Goal: Task Accomplishment & Management: Complete application form

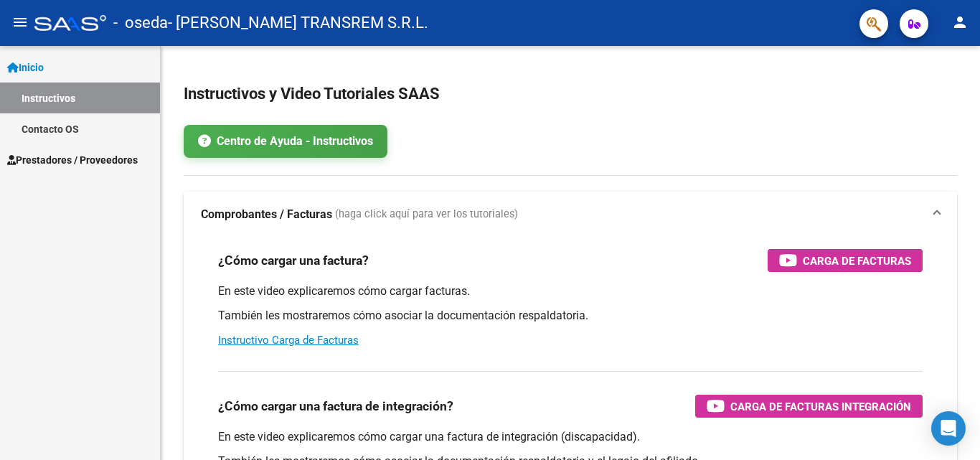
click at [33, 62] on span "Inicio" at bounding box center [25, 68] width 37 height 16
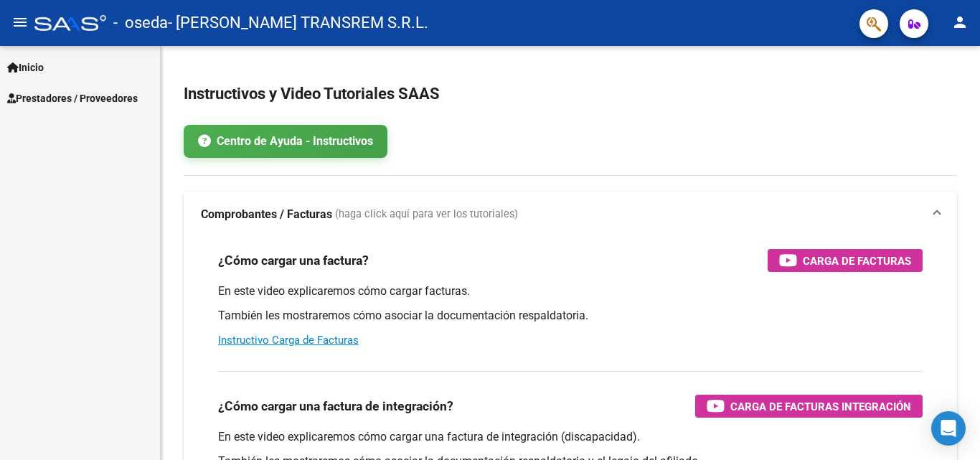
click at [34, 64] on span "Inicio" at bounding box center [25, 68] width 37 height 16
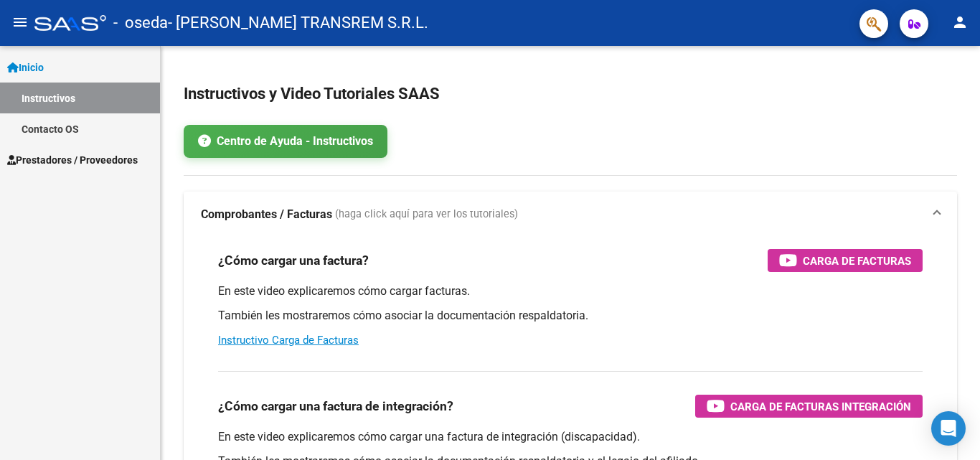
click at [67, 163] on span "Prestadores / Proveedores" at bounding box center [72, 160] width 131 height 16
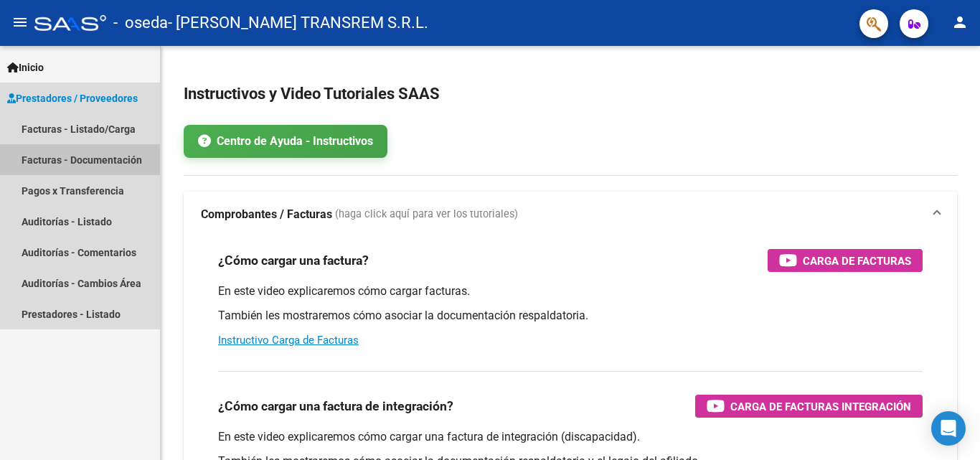
click at [108, 156] on link "Facturas - Documentación" at bounding box center [80, 159] width 160 height 31
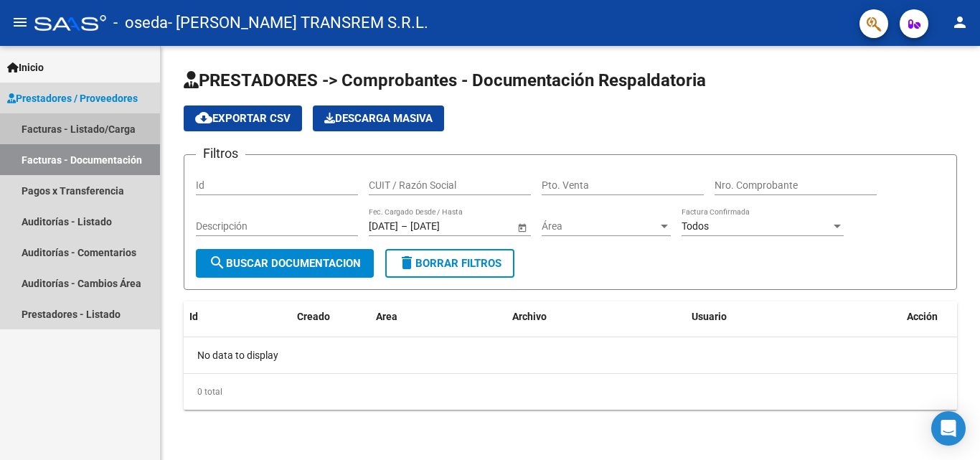
click at [64, 131] on link "Facturas - Listado/Carga" at bounding box center [80, 128] width 160 height 31
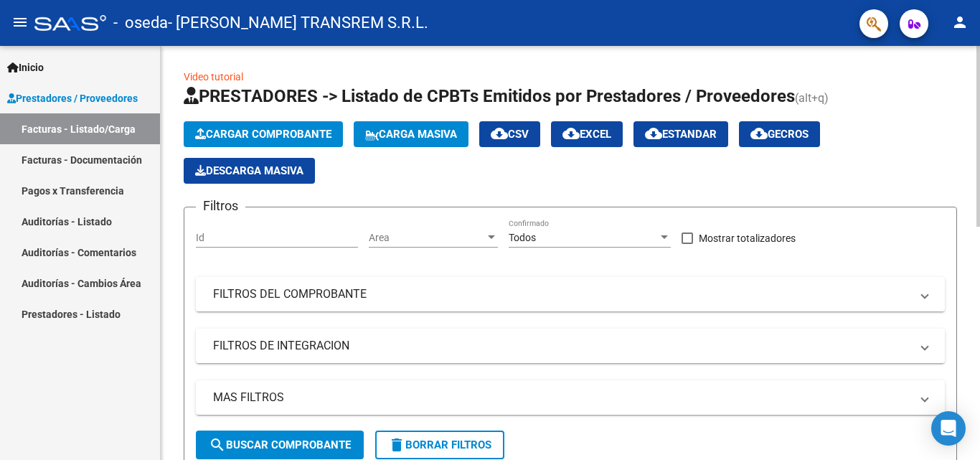
click at [292, 131] on span "Cargar Comprobante" at bounding box center [263, 134] width 136 height 13
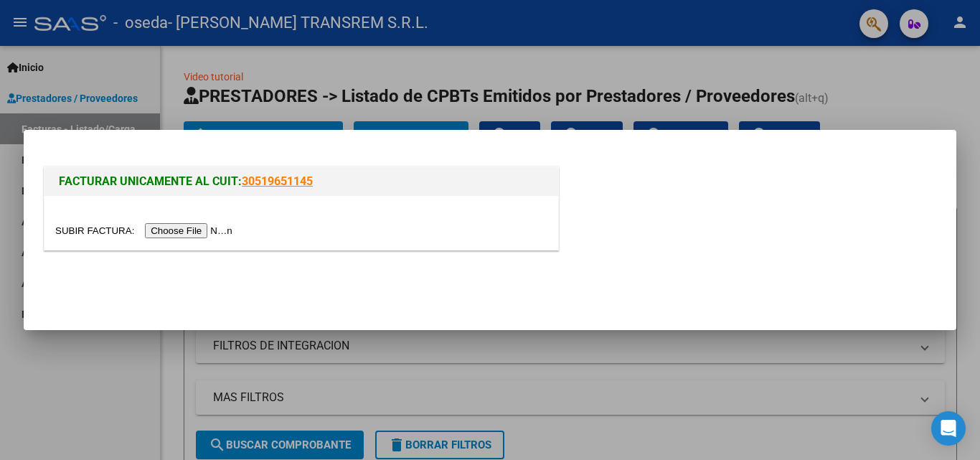
click at [212, 230] on input "file" at bounding box center [146, 230] width 182 height 15
click at [214, 233] on input "file" at bounding box center [146, 230] width 182 height 15
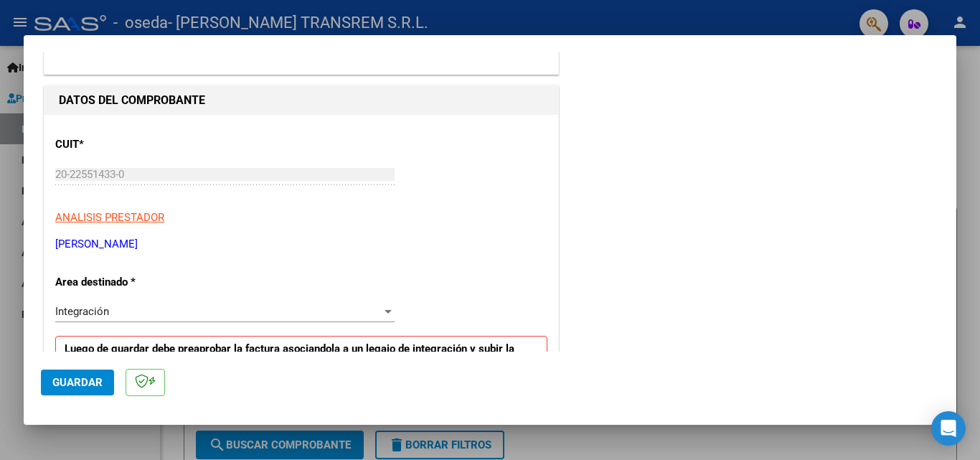
scroll to position [215, 0]
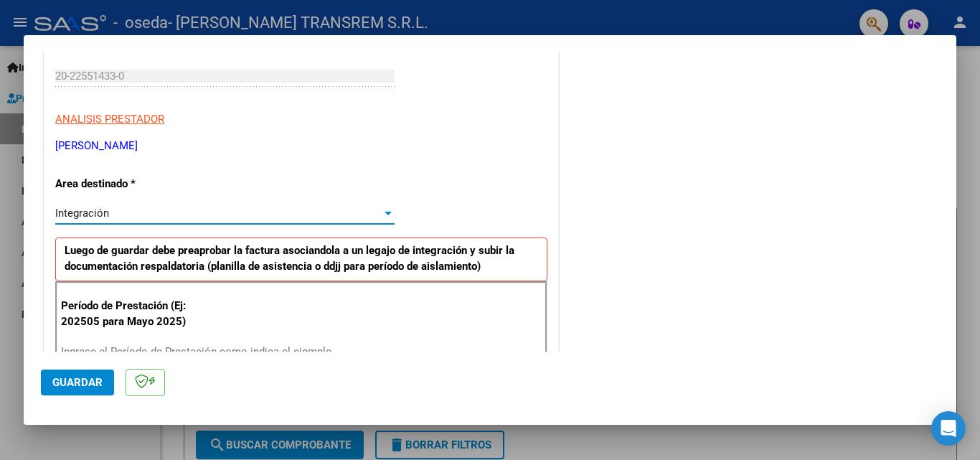
click at [385, 209] on div at bounding box center [388, 212] width 13 height 11
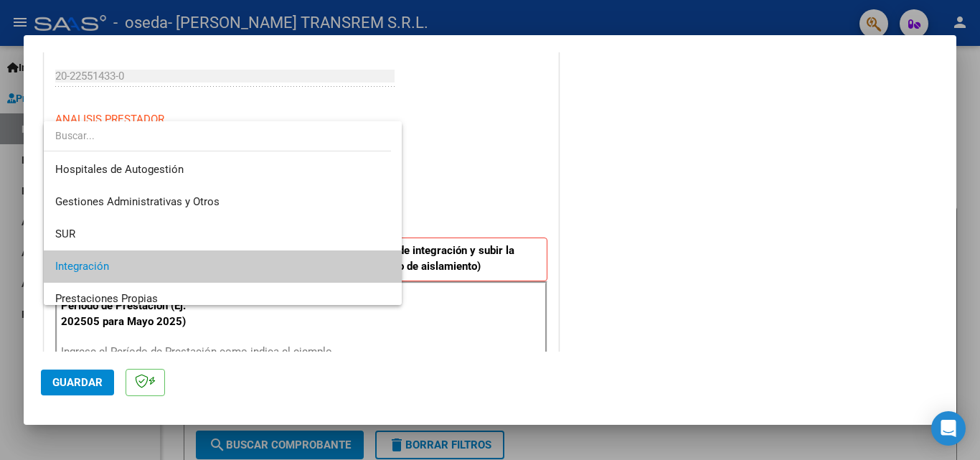
scroll to position [54, 0]
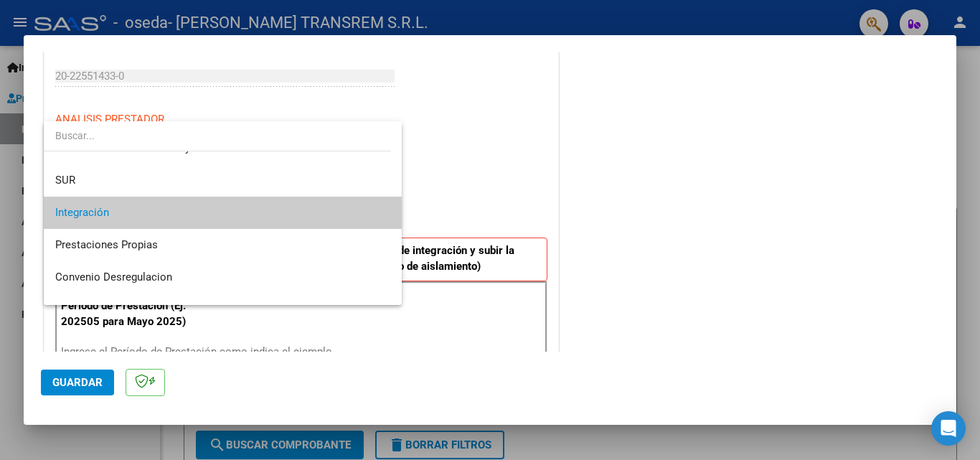
click at [384, 209] on mat-option "Integración" at bounding box center [223, 213] width 358 height 32
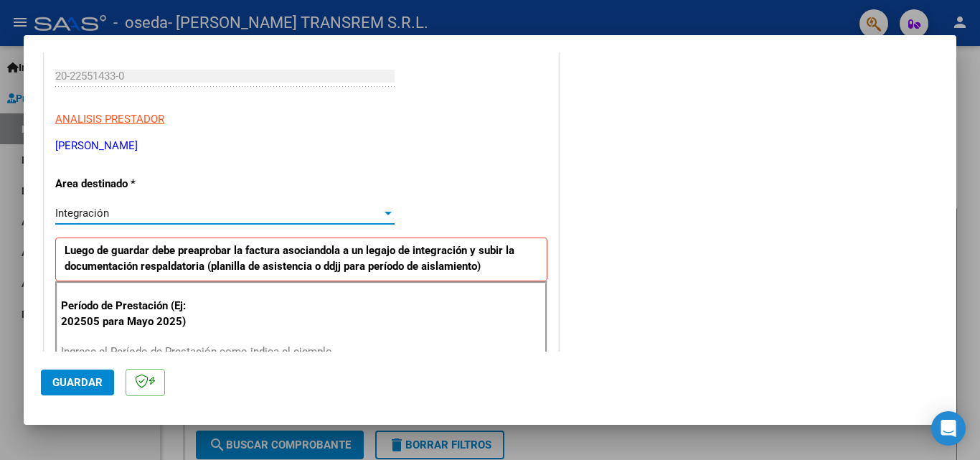
scroll to position [359, 0]
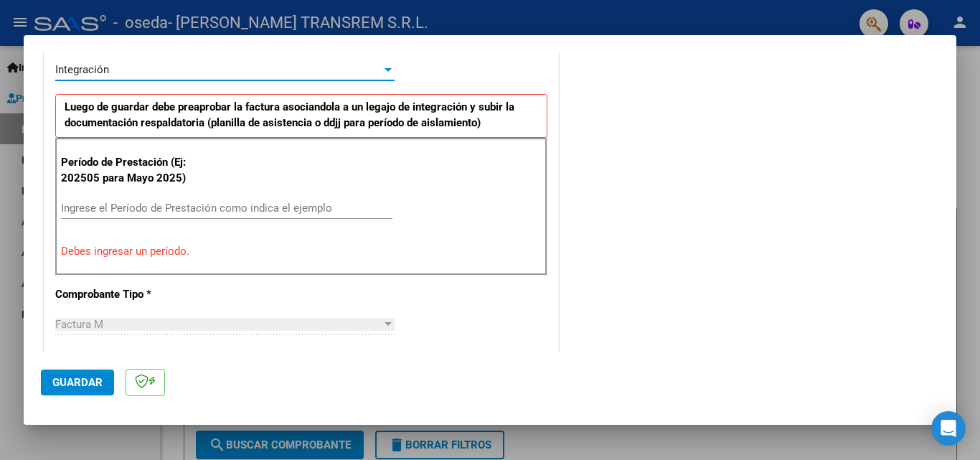
click at [100, 207] on input "Ingrese el Período de Prestación como indica el ejemplo" at bounding box center [227, 208] width 332 height 13
click at [99, 207] on input "Ingrese el Período de Prestación como indica el ejemplo" at bounding box center [227, 208] width 332 height 13
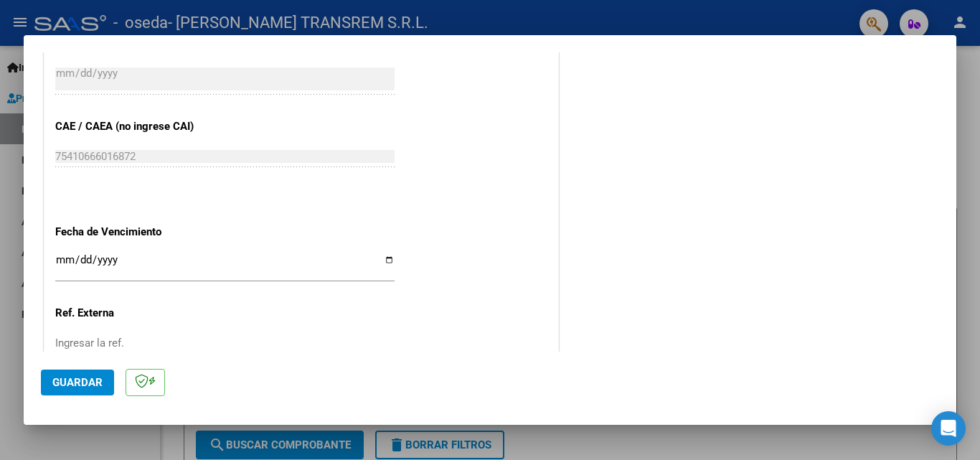
scroll to position [933, 0]
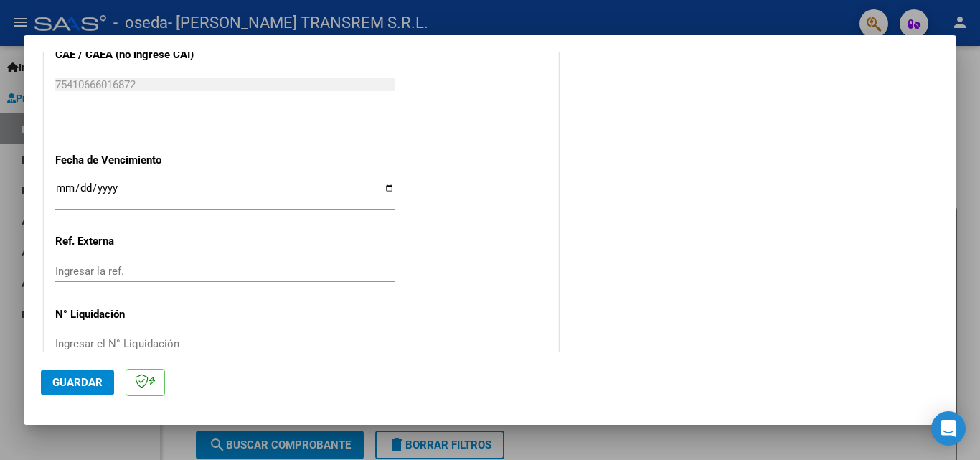
type input "202509"
click at [65, 184] on input "Ingresar la fecha" at bounding box center [224, 193] width 339 height 23
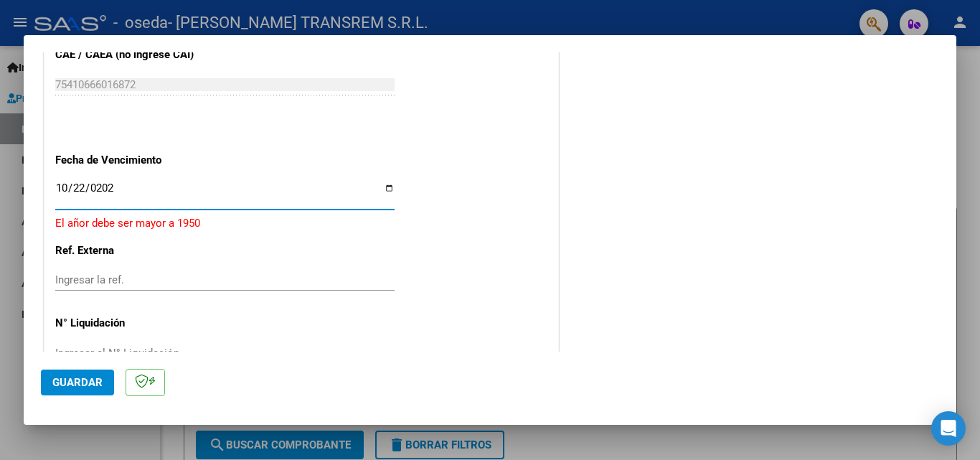
type input "[DATE]"
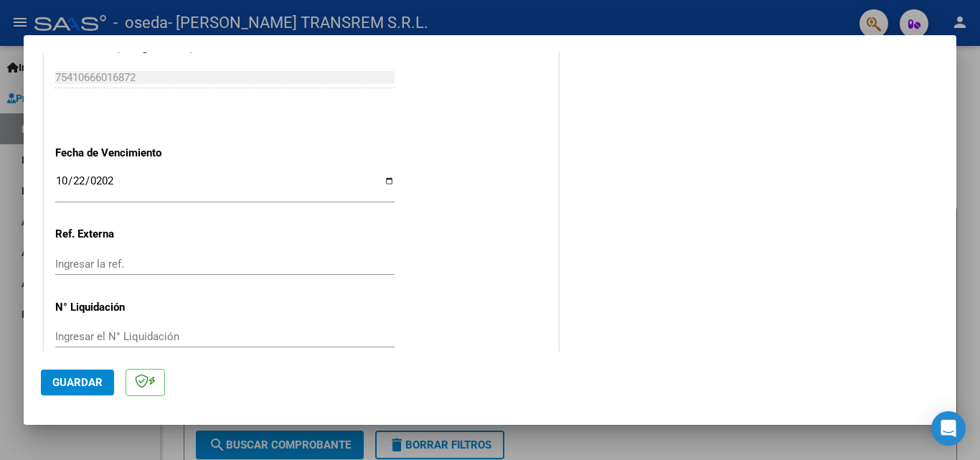
scroll to position [964, 0]
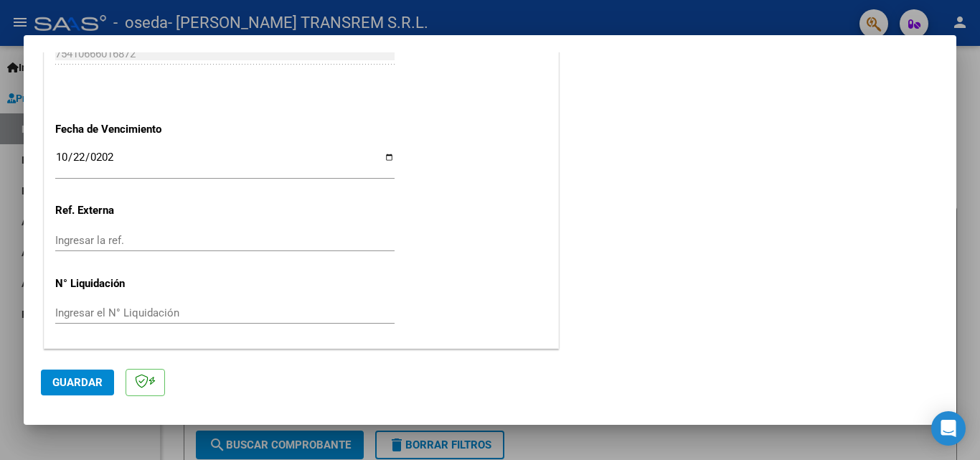
click at [92, 252] on div "Ingresar la ref." at bounding box center [224, 247] width 339 height 35
click at [103, 246] on input "Ingresar la ref." at bounding box center [224, 240] width 339 height 13
click at [86, 320] on div "Ingresar el N° Liquidación" at bounding box center [224, 313] width 339 height 22
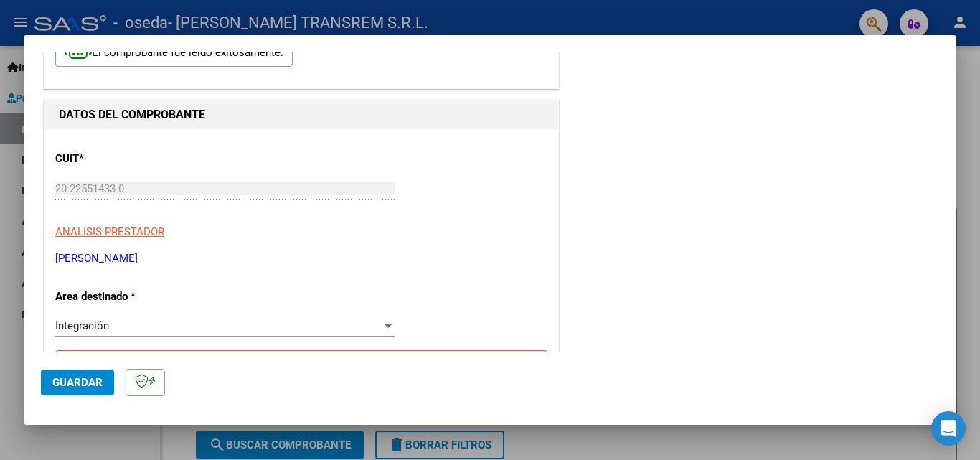
scroll to position [0, 0]
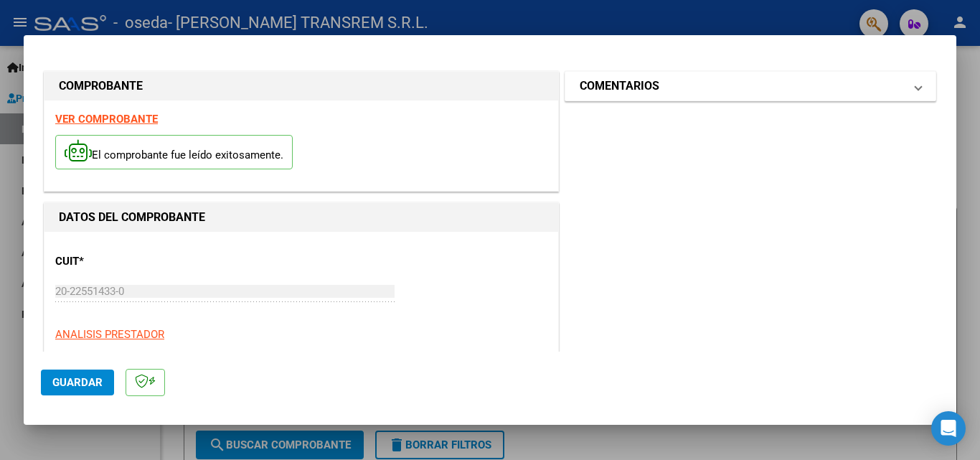
click at [916, 90] on span at bounding box center [919, 86] width 6 height 17
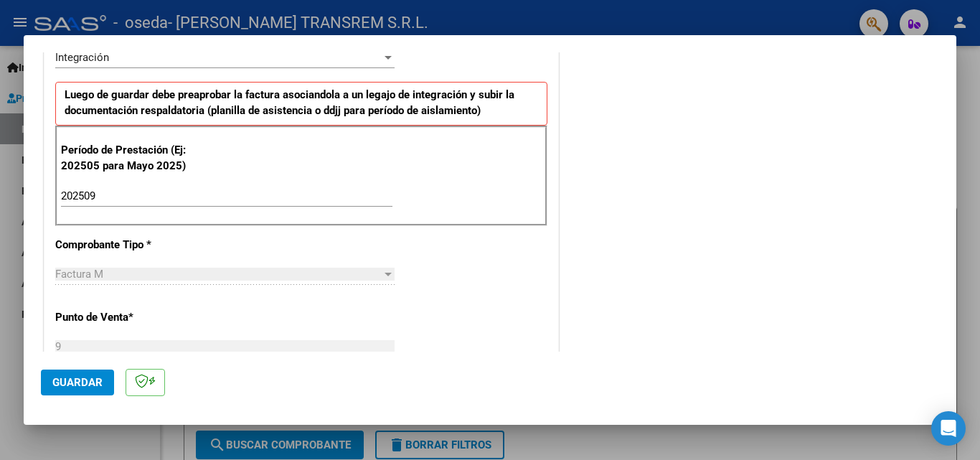
scroll to position [502, 0]
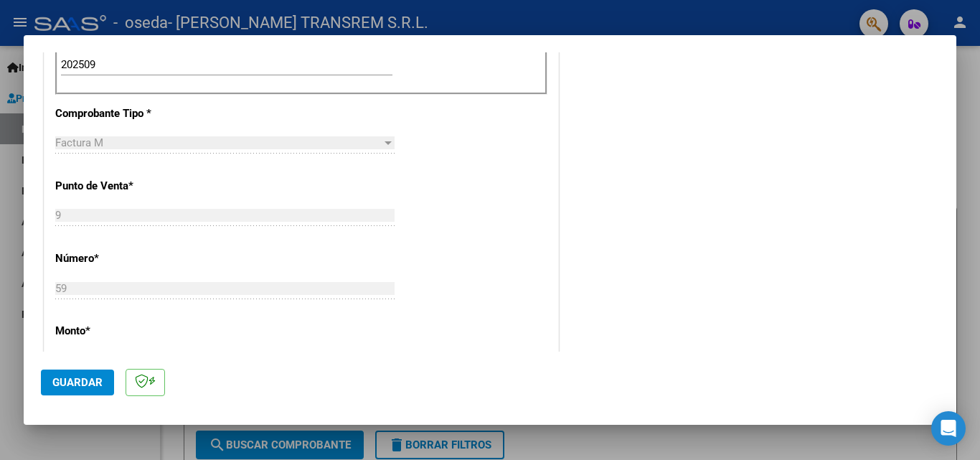
drag, startPoint x: 55, startPoint y: 387, endPoint x: 63, endPoint y: 386, distance: 7.9
click at [56, 386] on span "Guardar" at bounding box center [77, 382] width 50 height 13
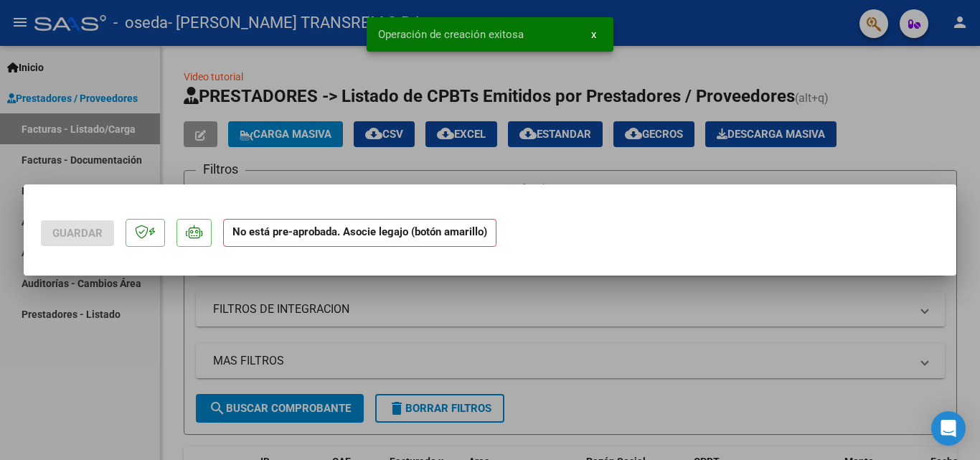
scroll to position [0, 0]
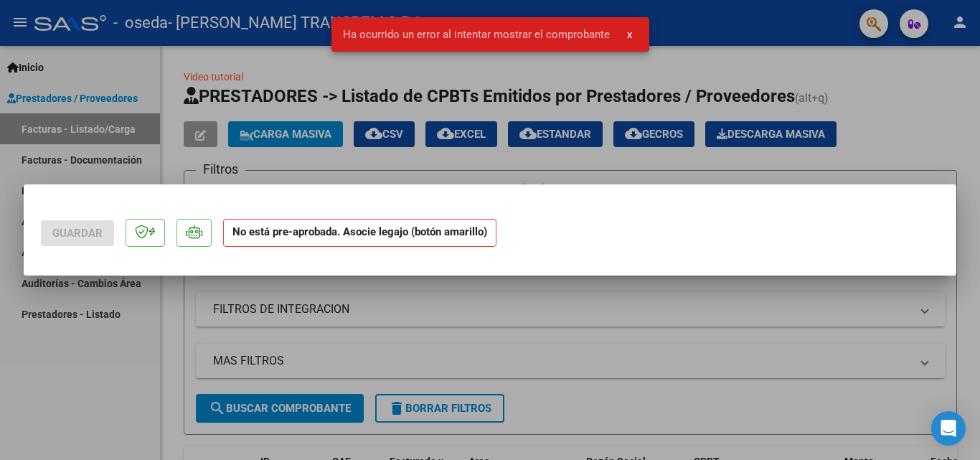
click at [631, 37] on button "x" at bounding box center [630, 35] width 28 height 26
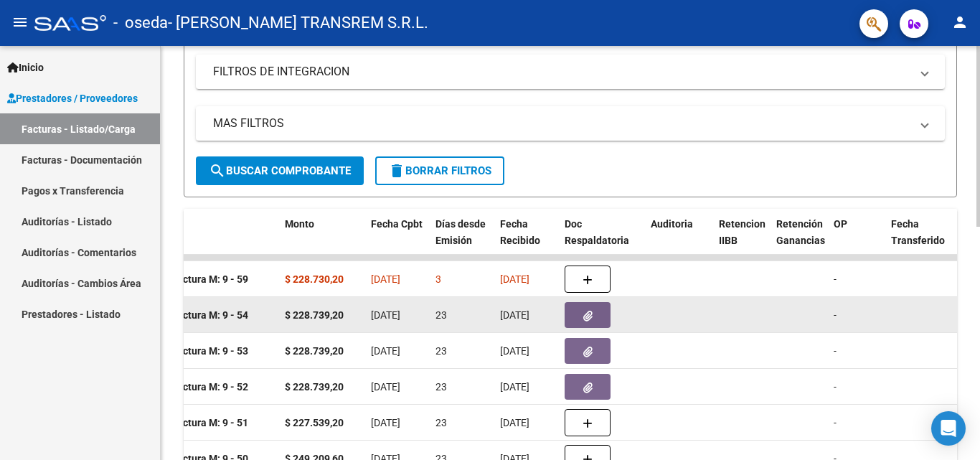
scroll to position [245, 0]
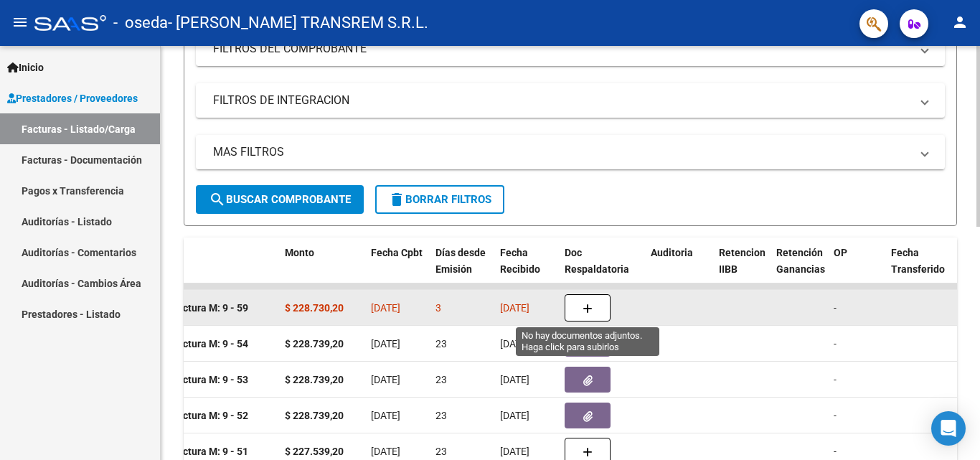
click at [585, 307] on icon "button" at bounding box center [588, 309] width 10 height 11
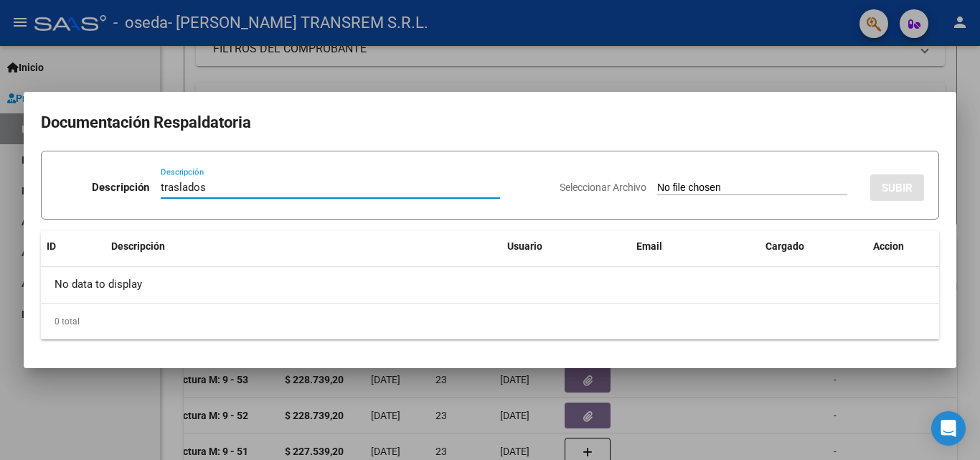
type input "traslados"
click at [604, 187] on span "Seleccionar Archivo" at bounding box center [603, 187] width 87 height 11
click at [657, 187] on input "Seleccionar Archivo" at bounding box center [752, 189] width 190 height 14
type input "C:\fakepath\WhatsApp Image [DATE] 21.09.05.jpeg"
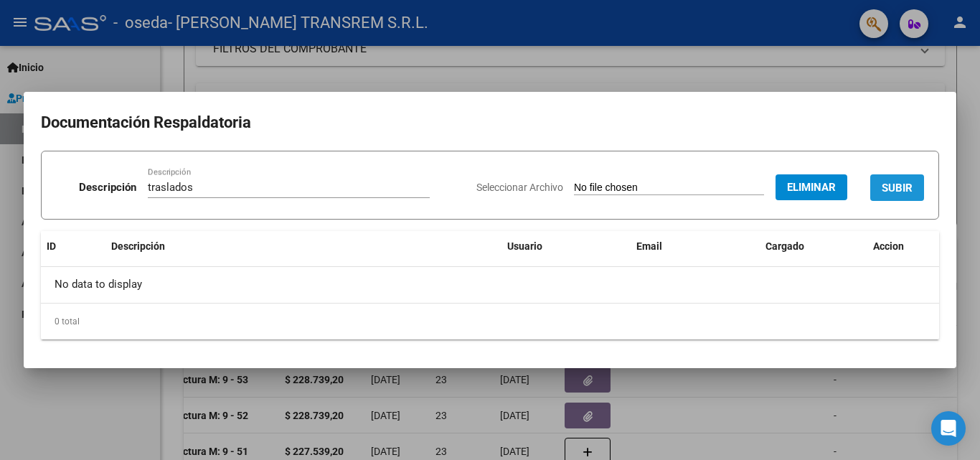
click at [904, 189] on span "SUBIR" at bounding box center [897, 188] width 31 height 13
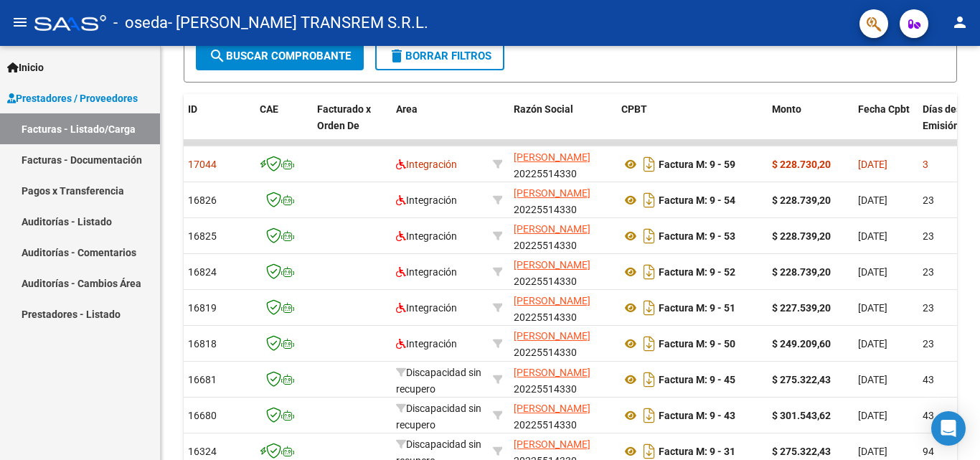
scroll to position [102, 0]
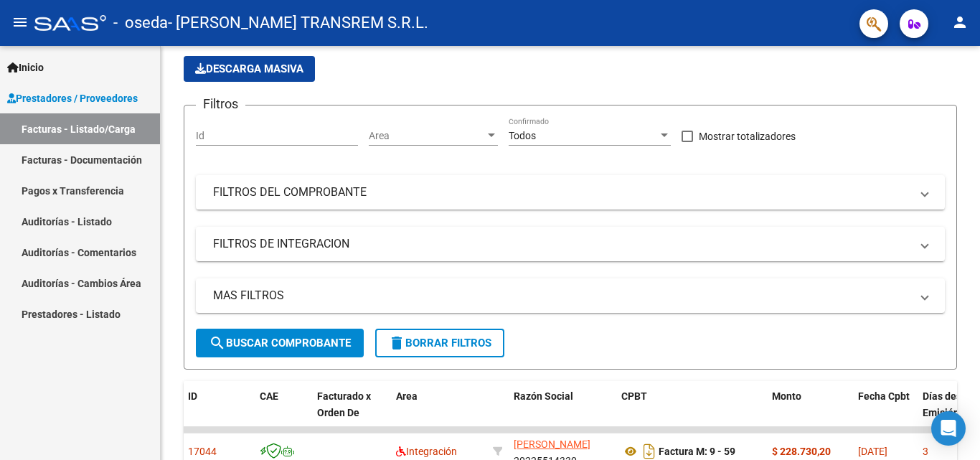
click at [85, 99] on span "Prestadores / Proveedores" at bounding box center [72, 98] width 131 height 16
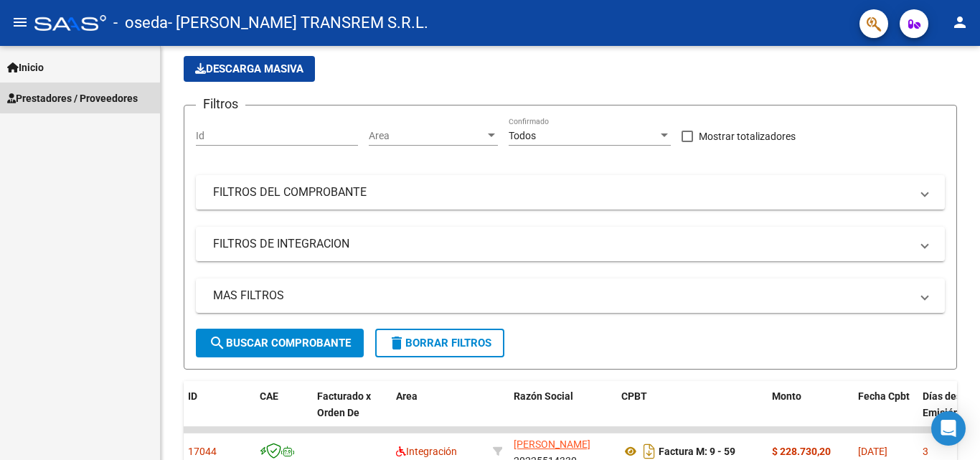
click at [85, 97] on span "Prestadores / Proveedores" at bounding box center [72, 98] width 131 height 16
click at [81, 98] on span "Prestadores / Proveedores" at bounding box center [72, 98] width 131 height 16
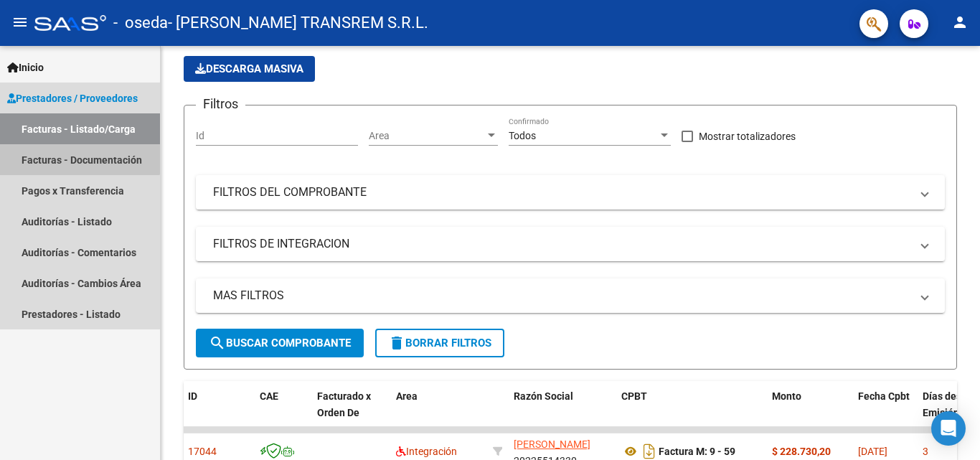
click at [69, 154] on link "Facturas - Documentación" at bounding box center [80, 159] width 160 height 31
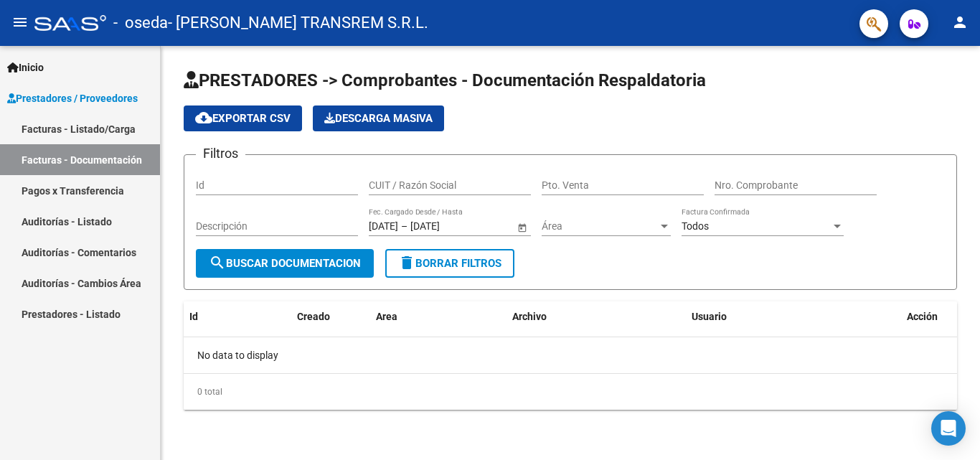
click at [100, 182] on link "Pagos x Transferencia" at bounding box center [80, 190] width 160 height 31
